Goal: Find specific page/section: Find specific page/section

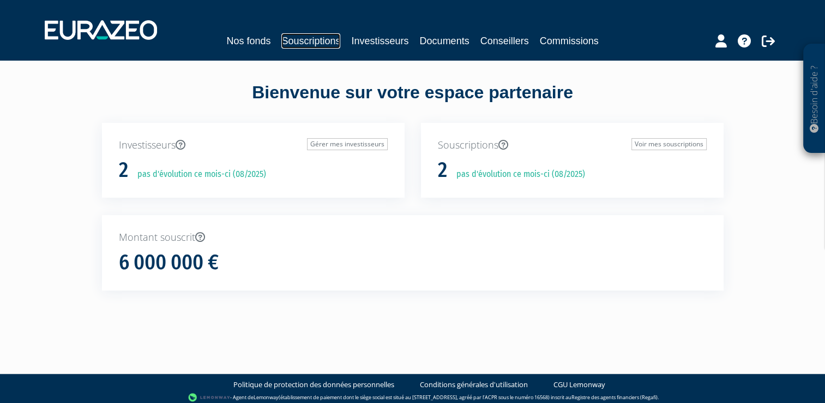
click at [320, 42] on link "Souscriptions" at bounding box center [310, 40] width 59 height 15
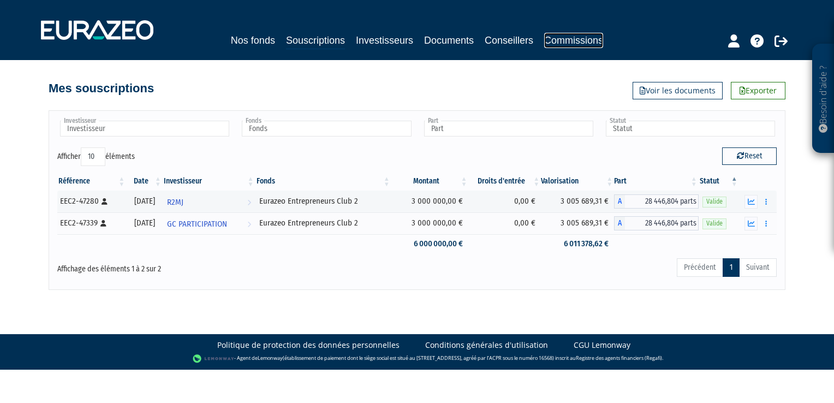
click at [561, 36] on link "Commissions" at bounding box center [573, 40] width 59 height 15
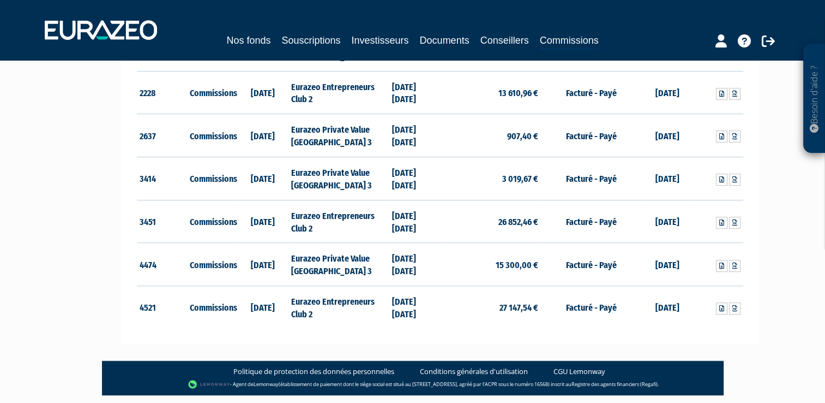
scroll to position [325, 0]
